Goal: Ask a question

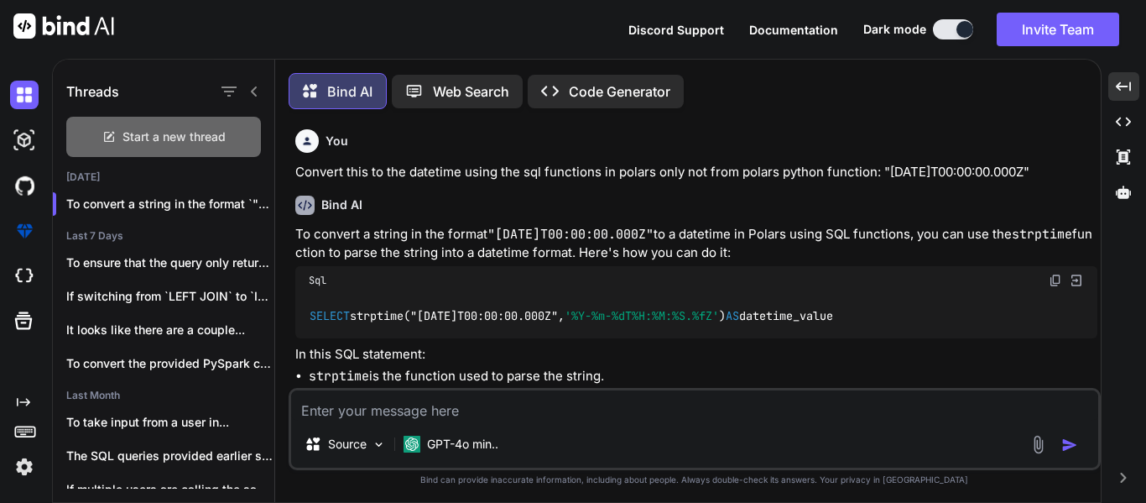
scroll to position [106, 0]
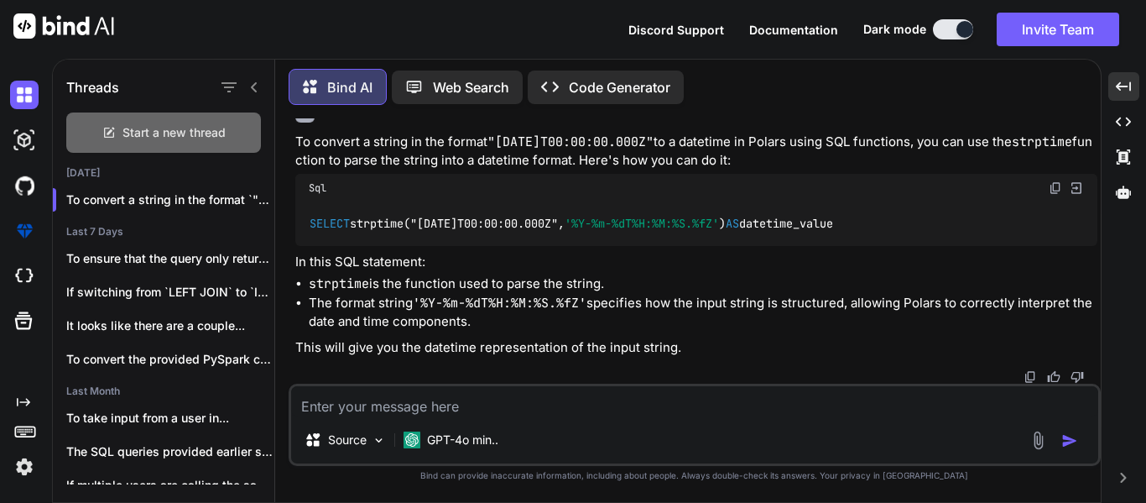
click at [167, 135] on span "Start a new thread" at bounding box center [174, 132] width 103 height 17
type textarea "x"
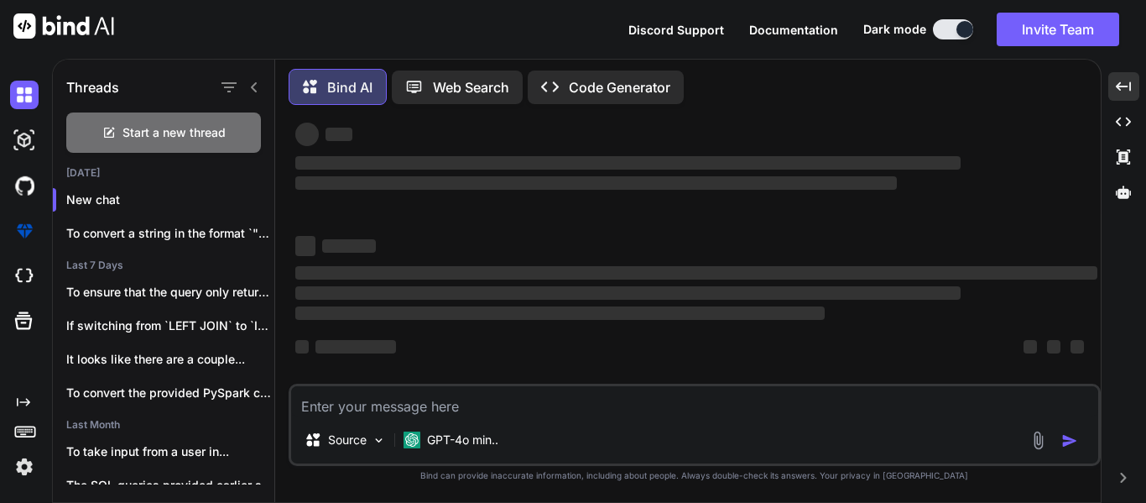
scroll to position [32, 0]
click at [438, 410] on textarea at bounding box center [694, 401] width 807 height 30
type textarea "w"
type textarea "x"
type textarea "wh"
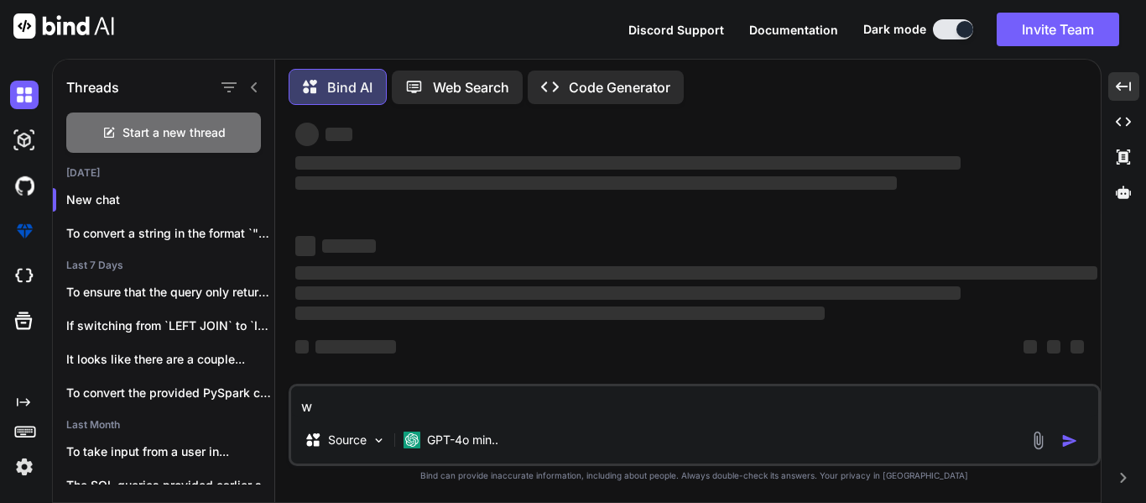
type textarea "x"
type textarea "wha"
type textarea "x"
type textarea "what"
type textarea "x"
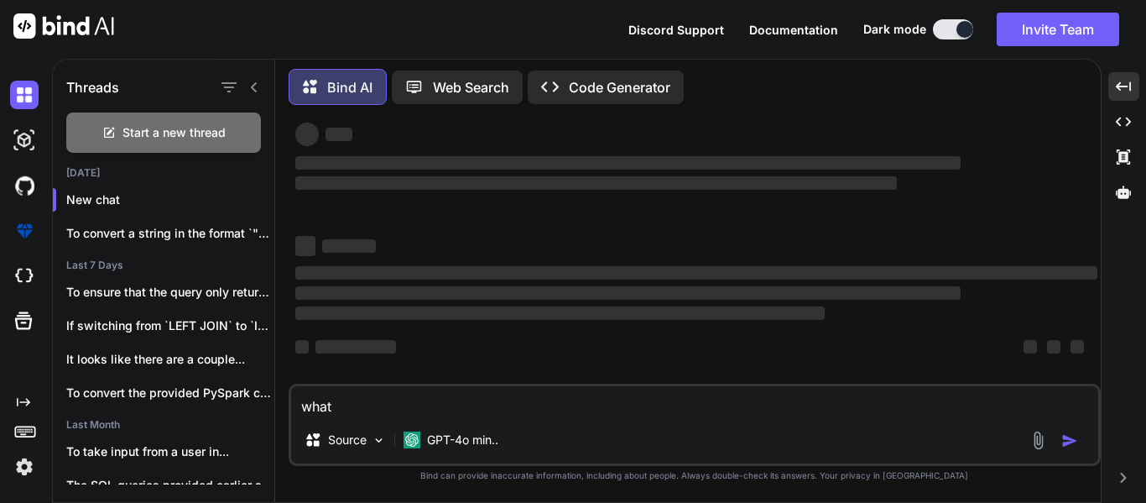
type textarea "what"
type textarea "x"
type textarea "what w"
type textarea "x"
type textarea "what wi"
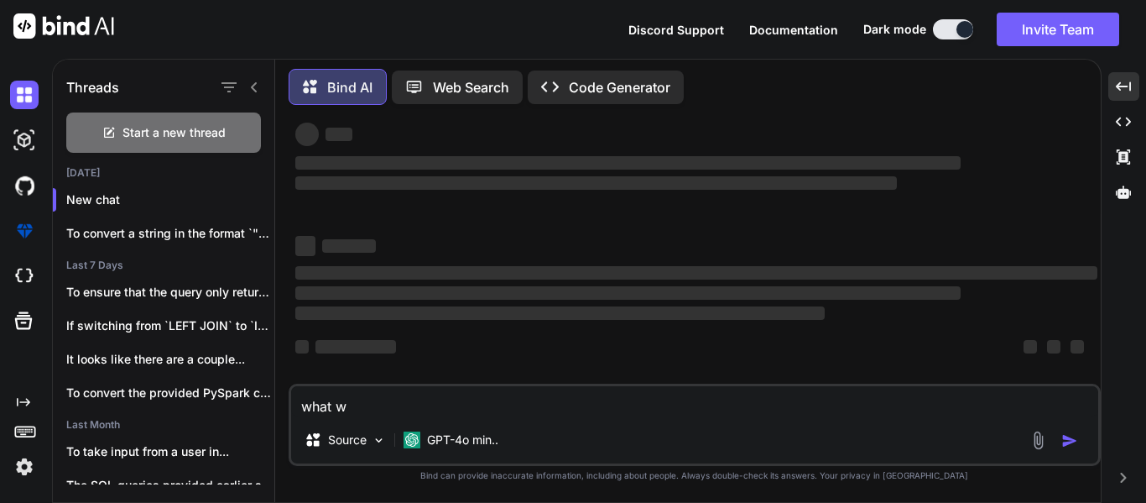
type textarea "x"
type textarea "what [PERSON_NAME]"
type textarea "x"
type textarea "what will"
type textarea "x"
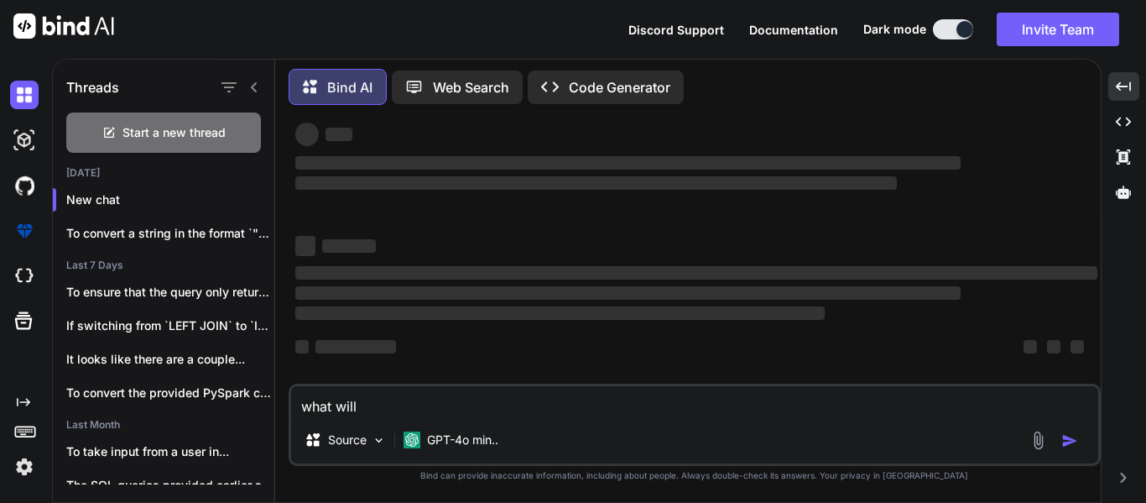
type textarea "what will"
type textarea "x"
type textarea "what will t"
type textarea "x"
type textarea "what will th"
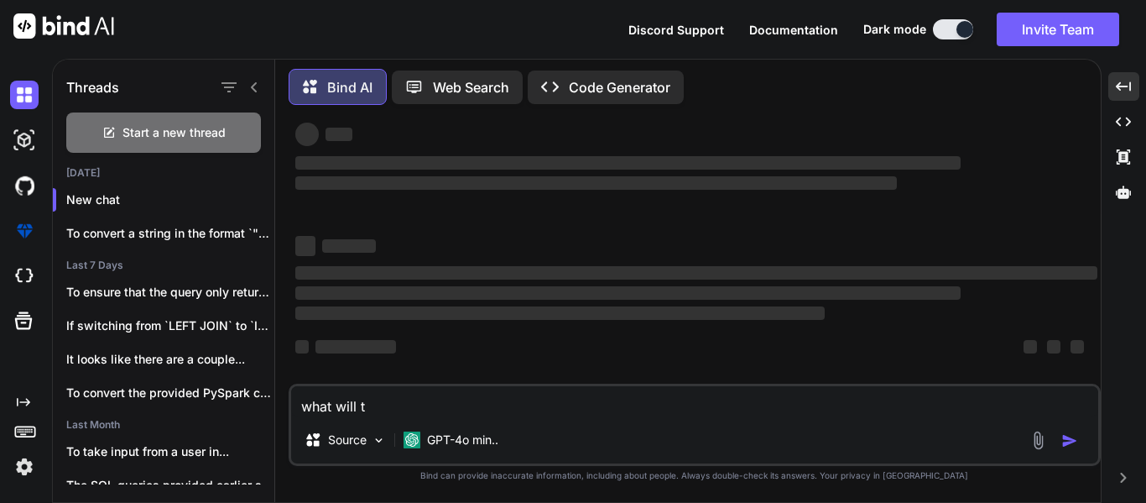
type textarea "x"
type textarea "what will thi"
type textarea "x"
type textarea "what will this"
type textarea "x"
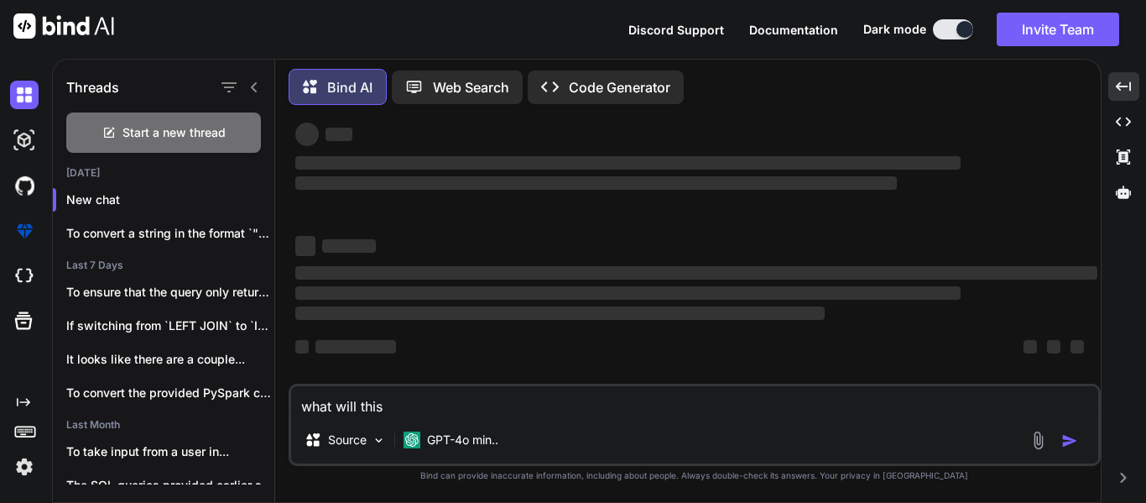
type textarea "what will this"
type textarea "x"
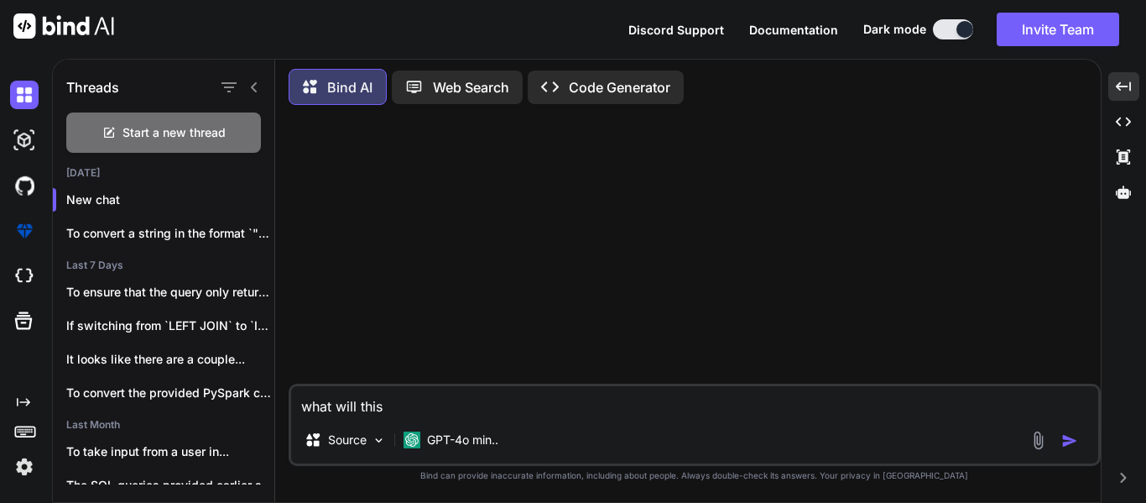
type textarea "what will this d"
type textarea "x"
type textarea "what will this do"
type textarea "x"
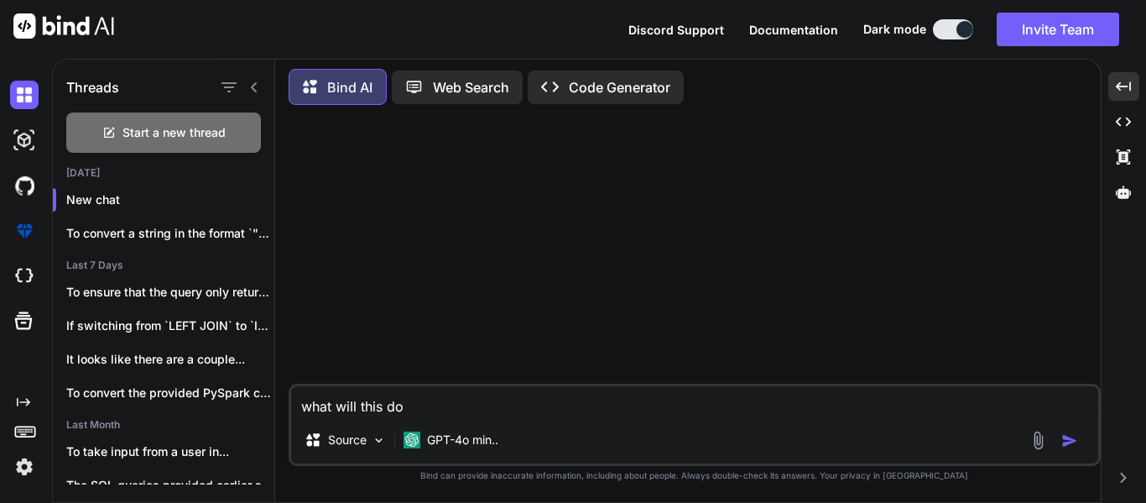
type textarea "what will this do"
type textarea "x"
type textarea "what will this do i"
type textarea "x"
type textarea "what will this do in"
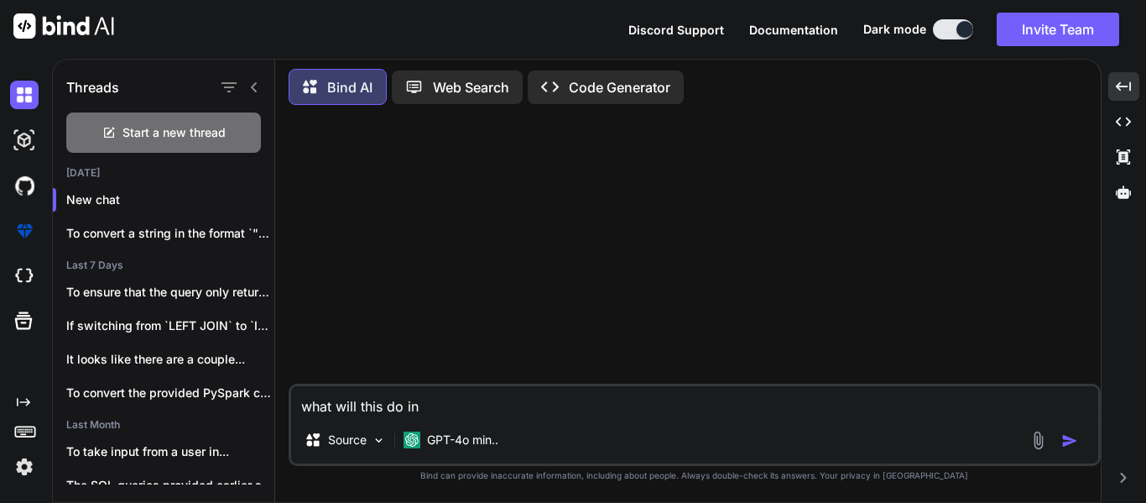
type textarea "x"
type textarea "what will this do in"
type textarea "x"
type textarea "what will this do in s"
type textarea "x"
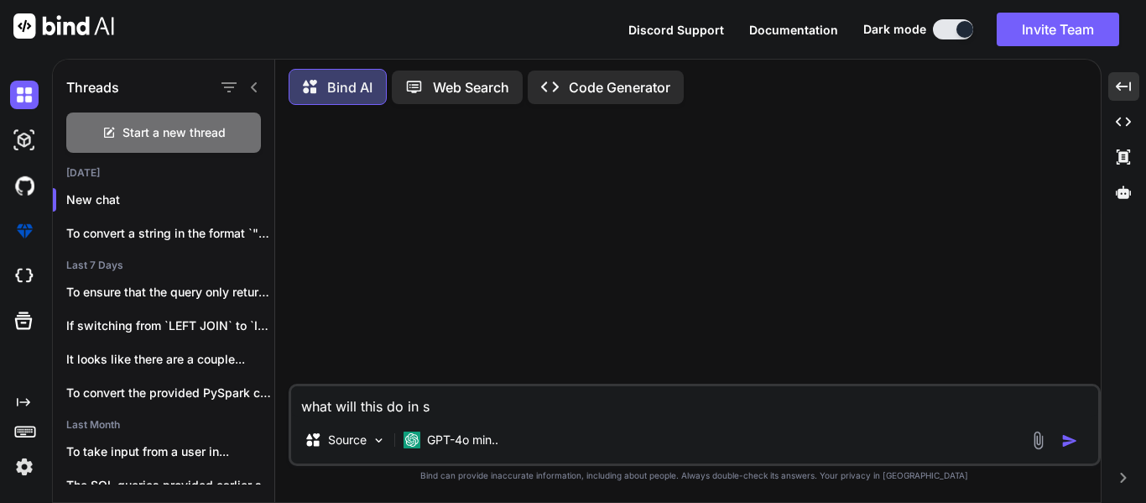
type textarea "what will this do in sq"
type textarea "x"
type textarea "what will this do in sql"
type textarea "x"
type textarea "what will this do in sql:"
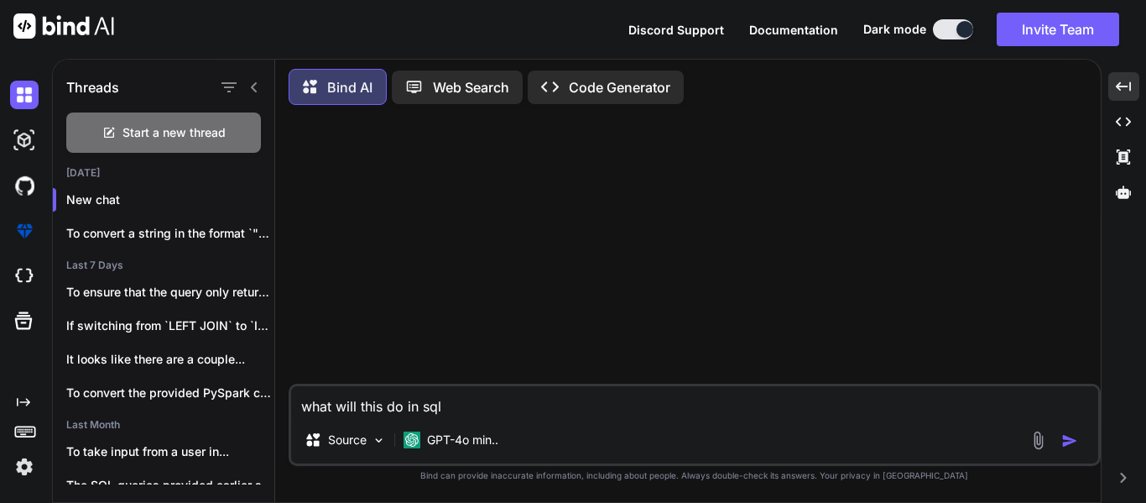
type textarea "x"
type textarea "what will this do in sql:"
type textarea "x"
paste textarea "POWER(1 + 0.04, year_index)"
type textarea "what will this do in sql: POWER(1 + 0.04, year_index)"
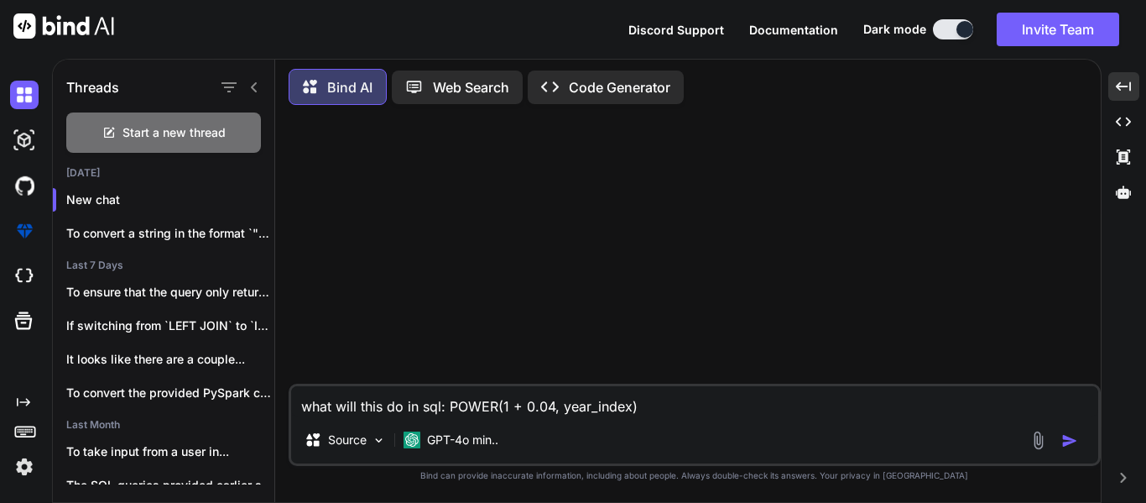
type textarea "x"
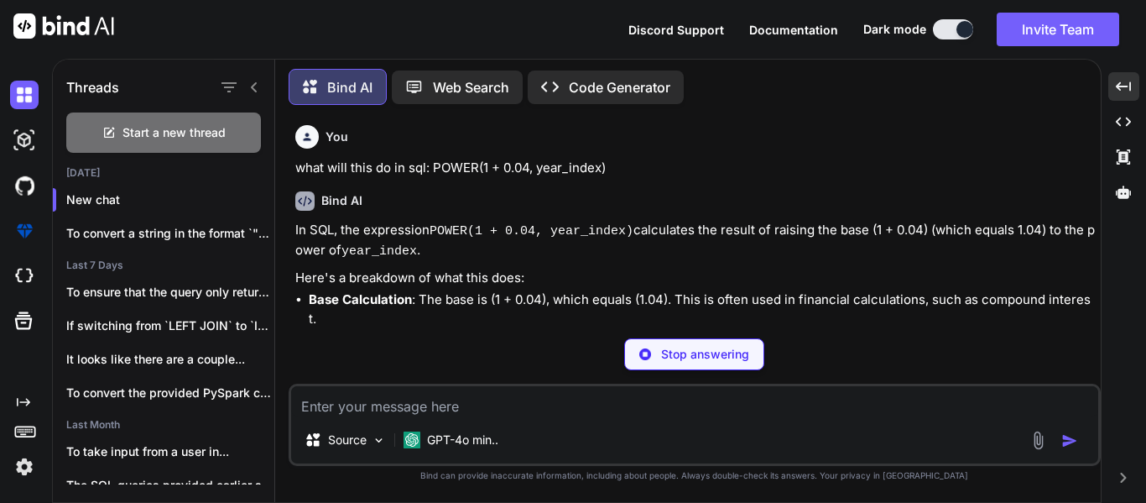
type textarea "x"
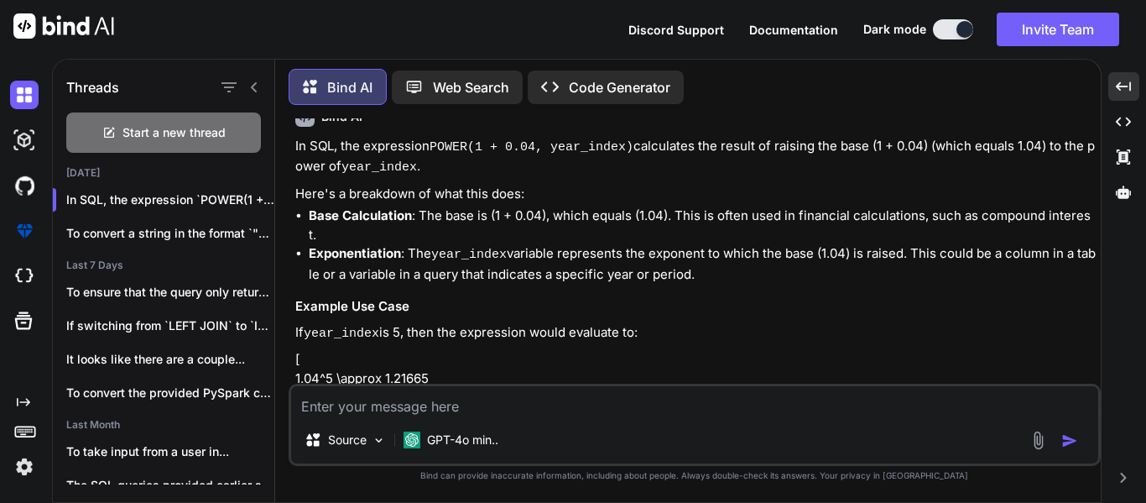
scroll to position [168, 0]
